Goal: Check status: Check status

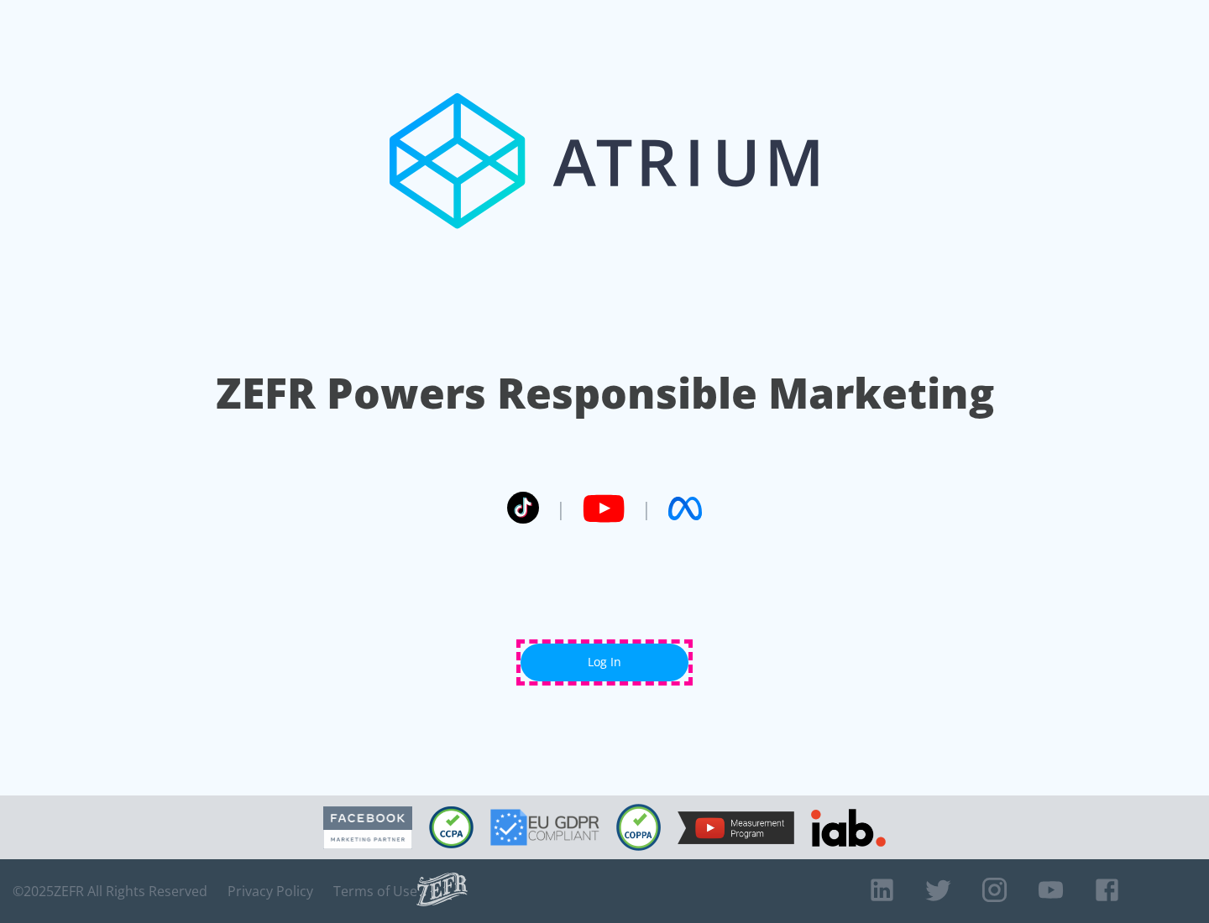
click at [604, 662] on link "Log In" at bounding box center [604, 663] width 168 height 38
